Goal: Find specific page/section: Find specific page/section

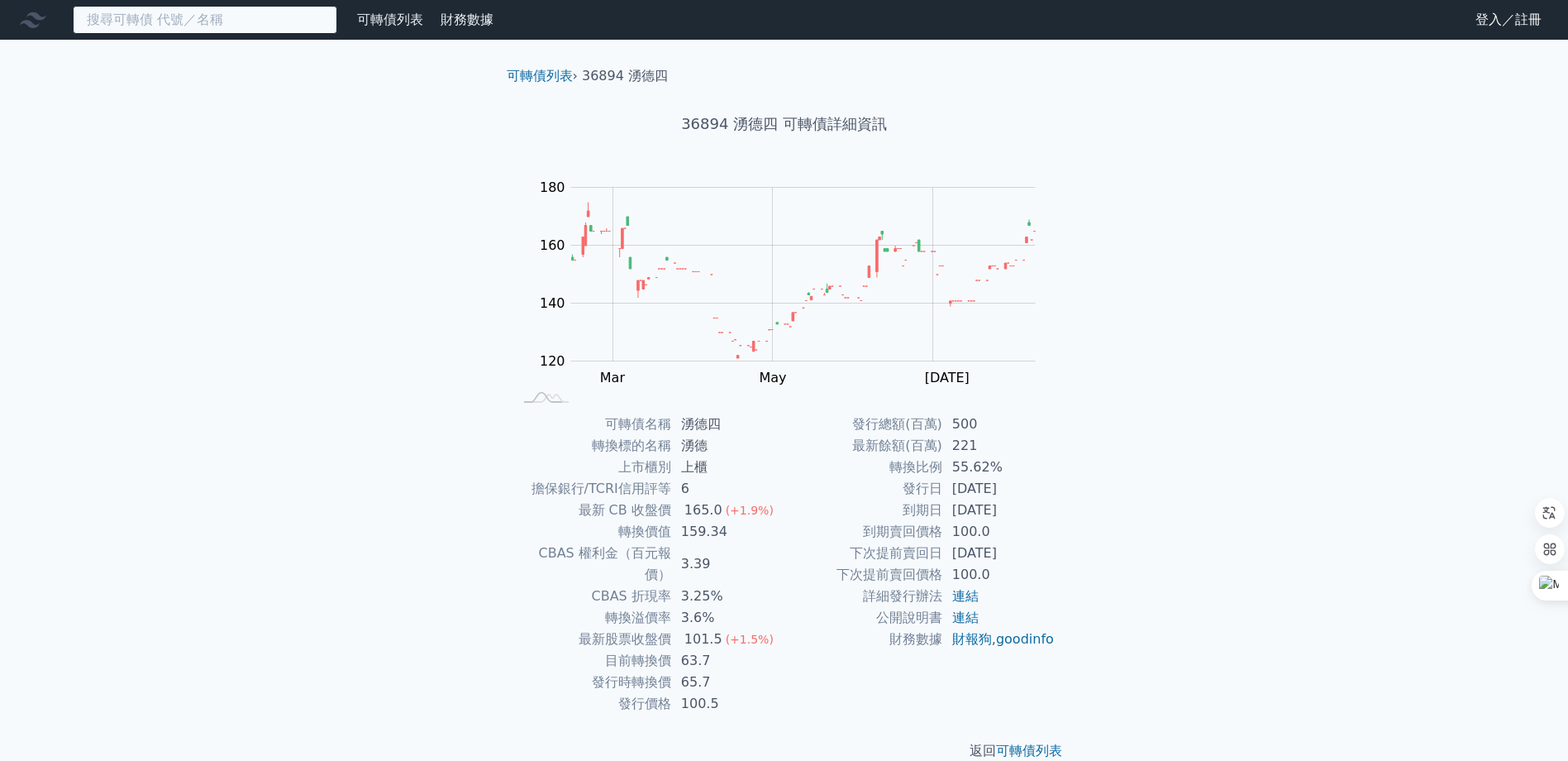
click at [181, 19] on input at bounding box center [205, 20] width 264 height 28
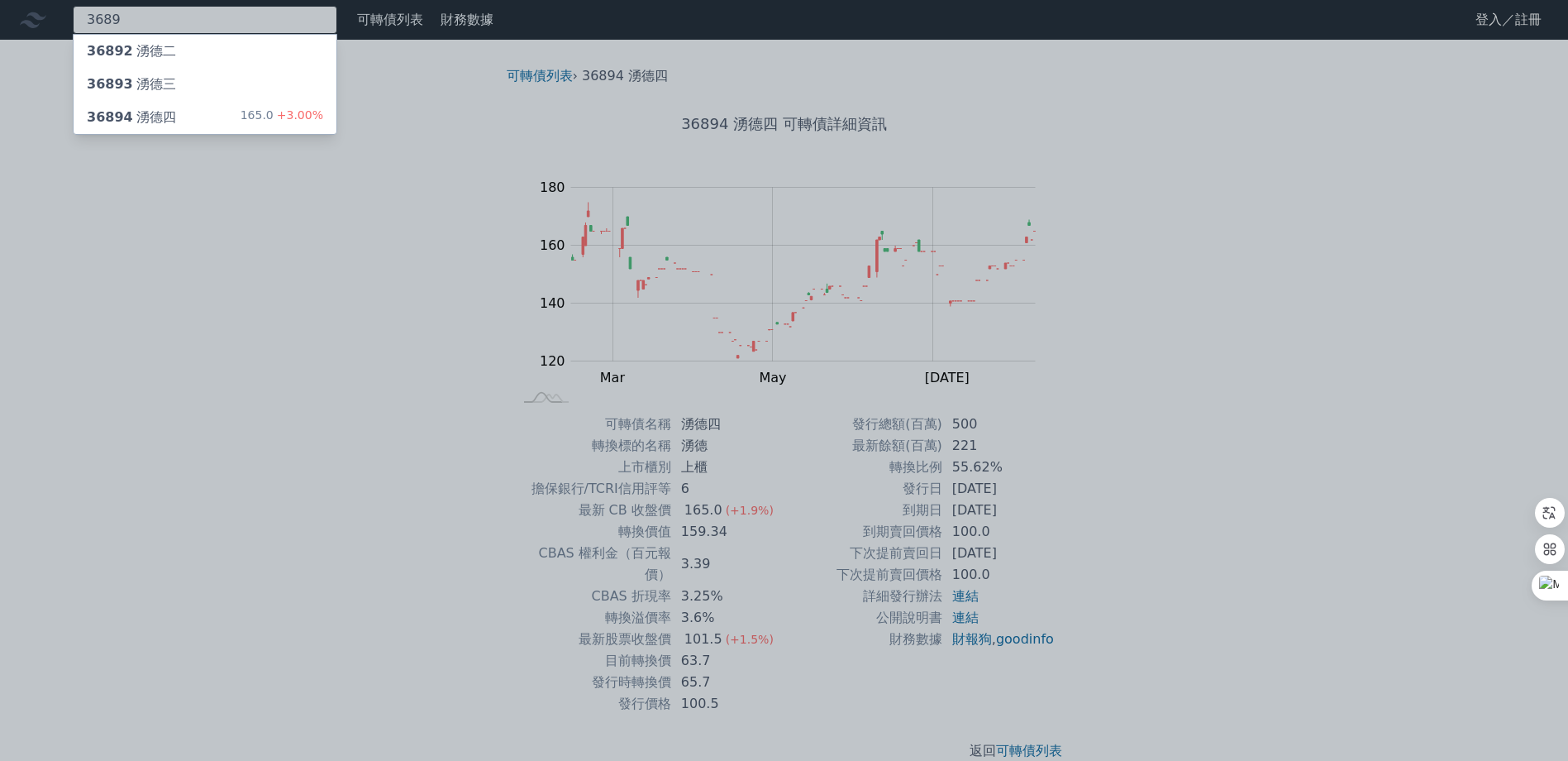
type input "3689"
click at [170, 87] on div "36893 湧德三" at bounding box center [205, 85] width 263 height 34
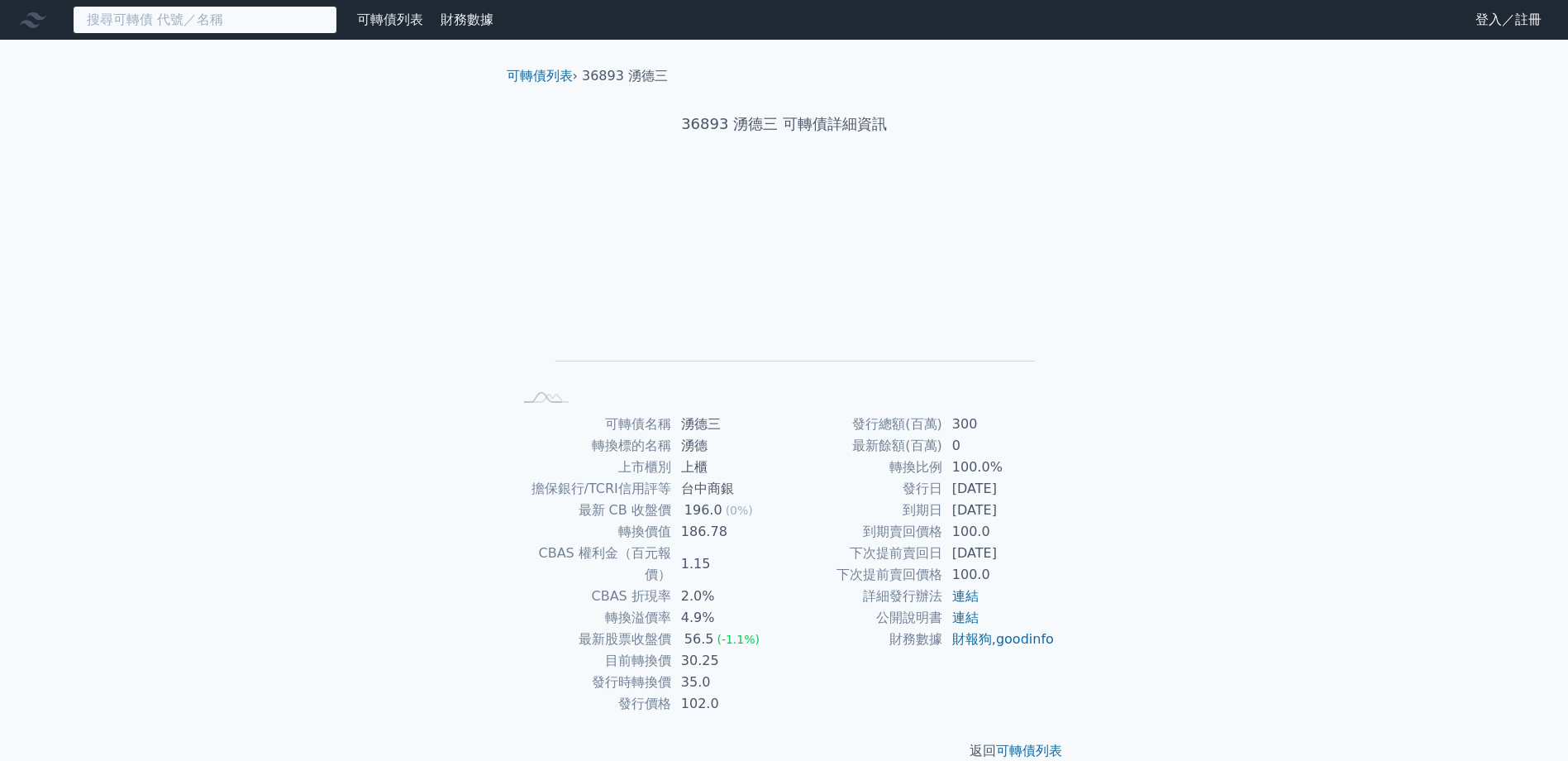
click at [146, 20] on input at bounding box center [205, 20] width 264 height 28
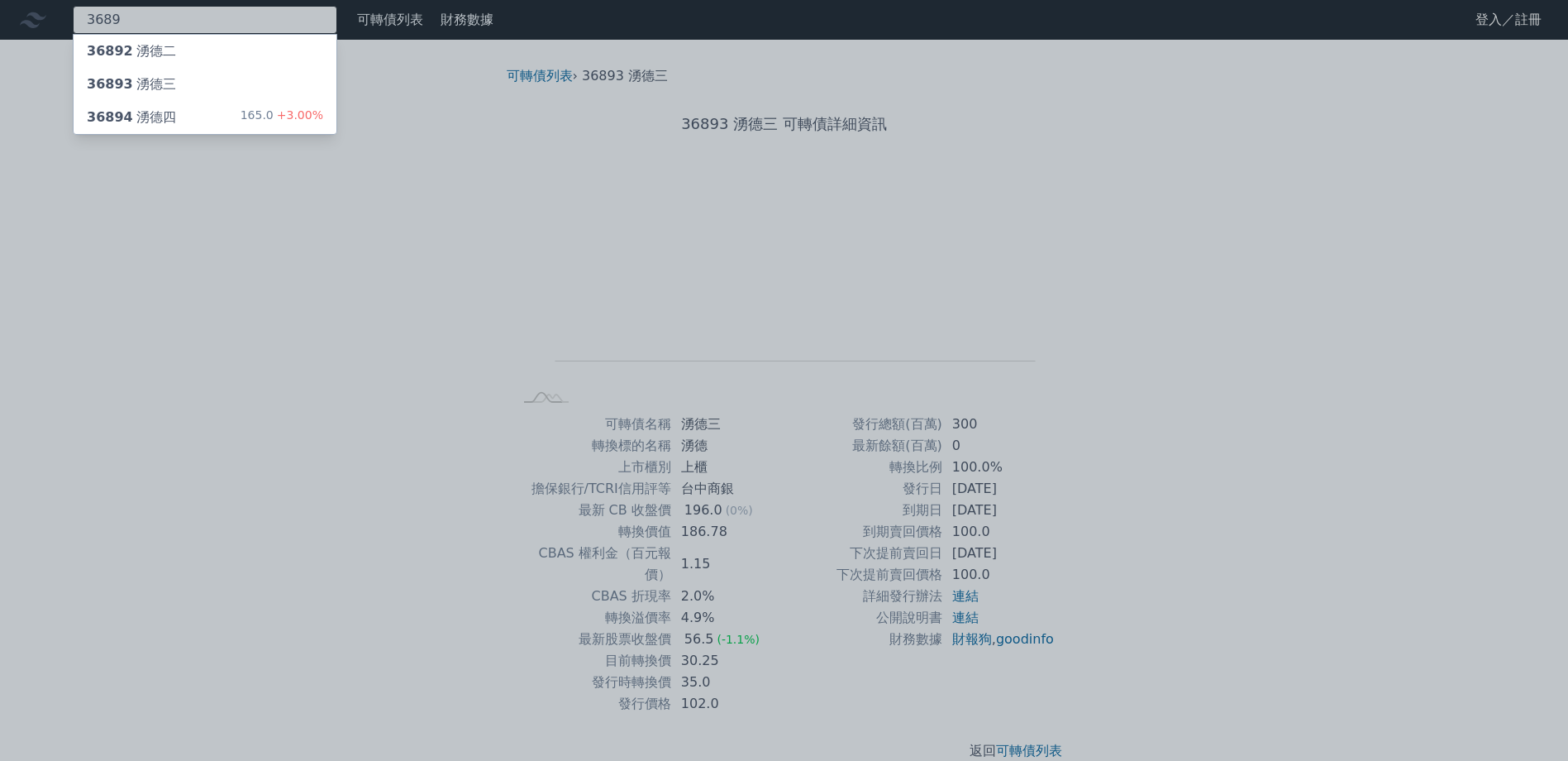
type input "3689"
click at [148, 41] on div "36892 湧德二" at bounding box center [131, 50] width 89 height 20
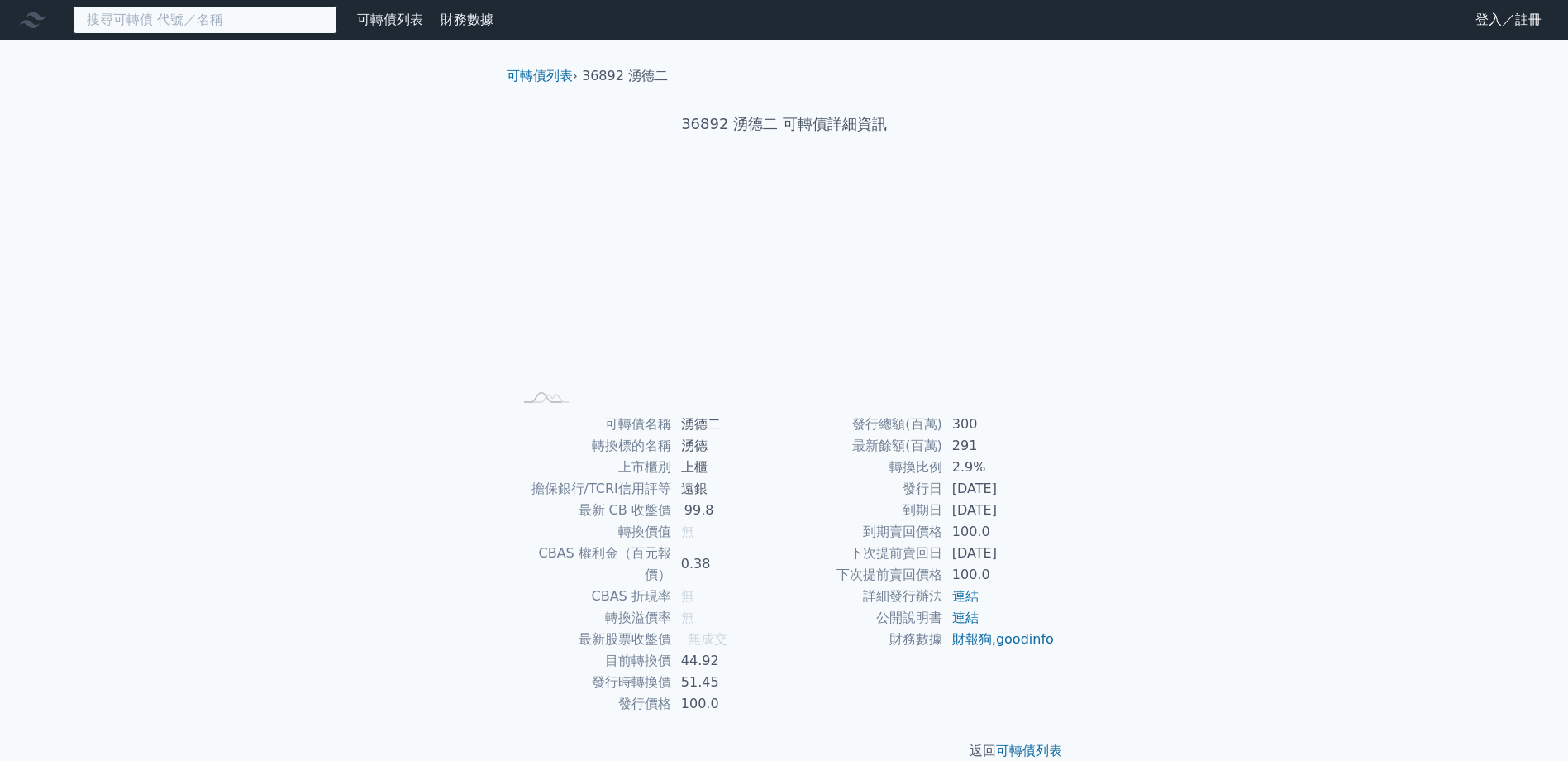
click at [147, 25] on input at bounding box center [205, 20] width 264 height 28
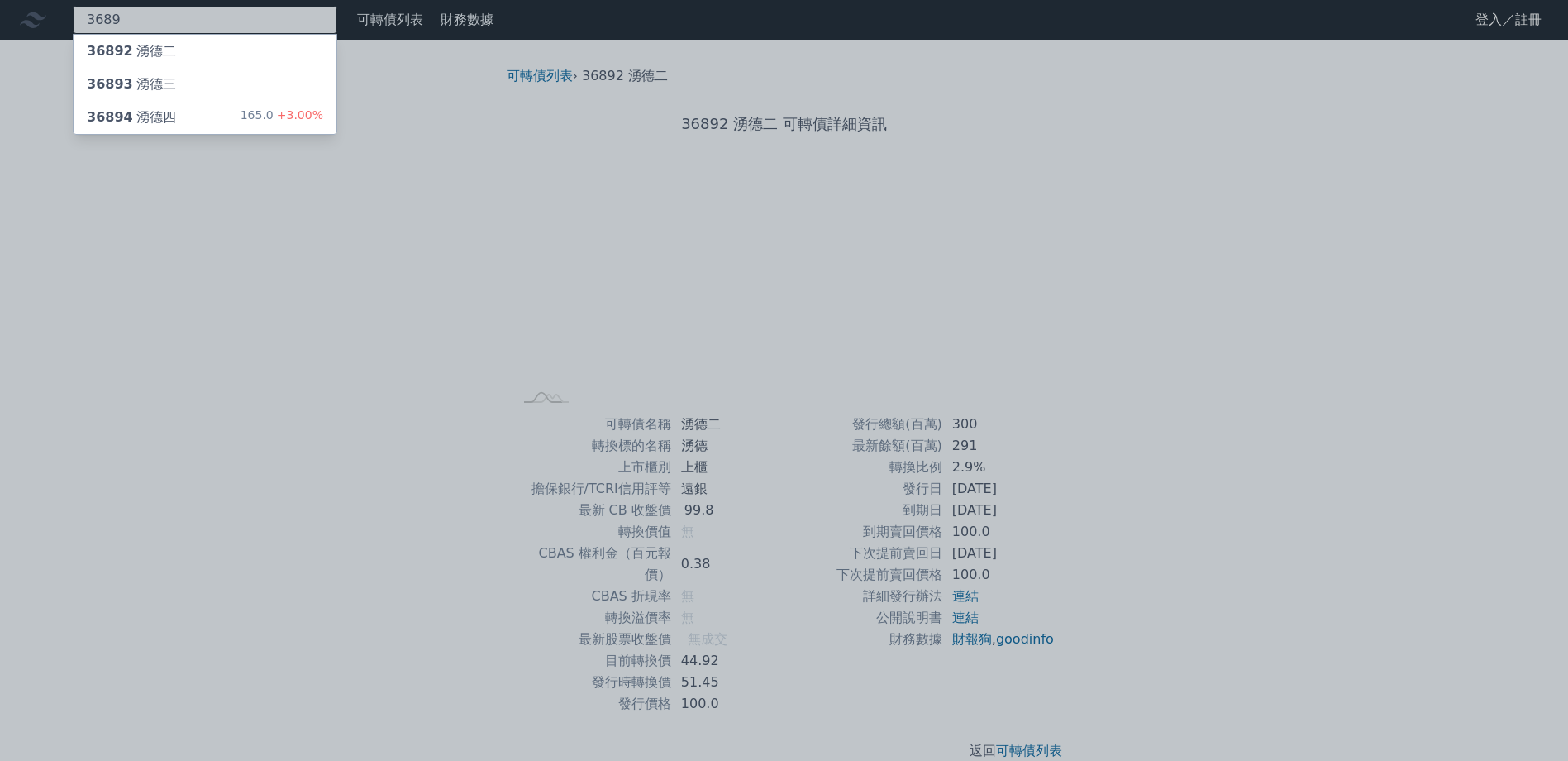
type input "3689"
click at [129, 110] on div "36894 湧德四" at bounding box center [131, 116] width 89 height 20
